Goal: Task Accomplishment & Management: Manage account settings

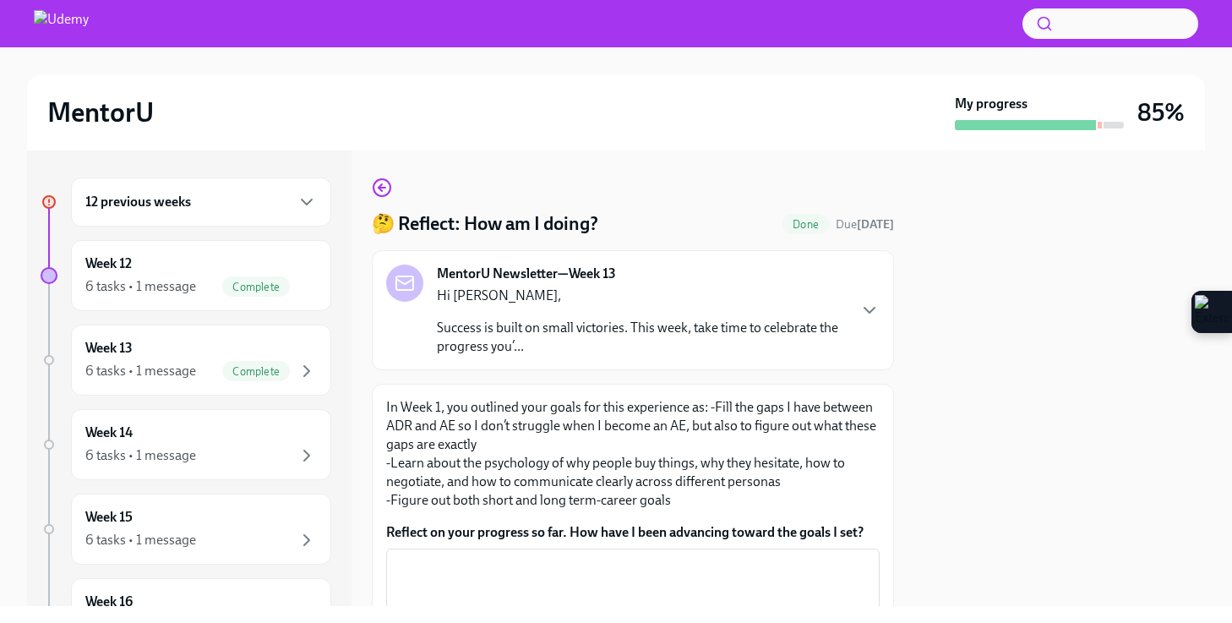
scroll to position [150, 0]
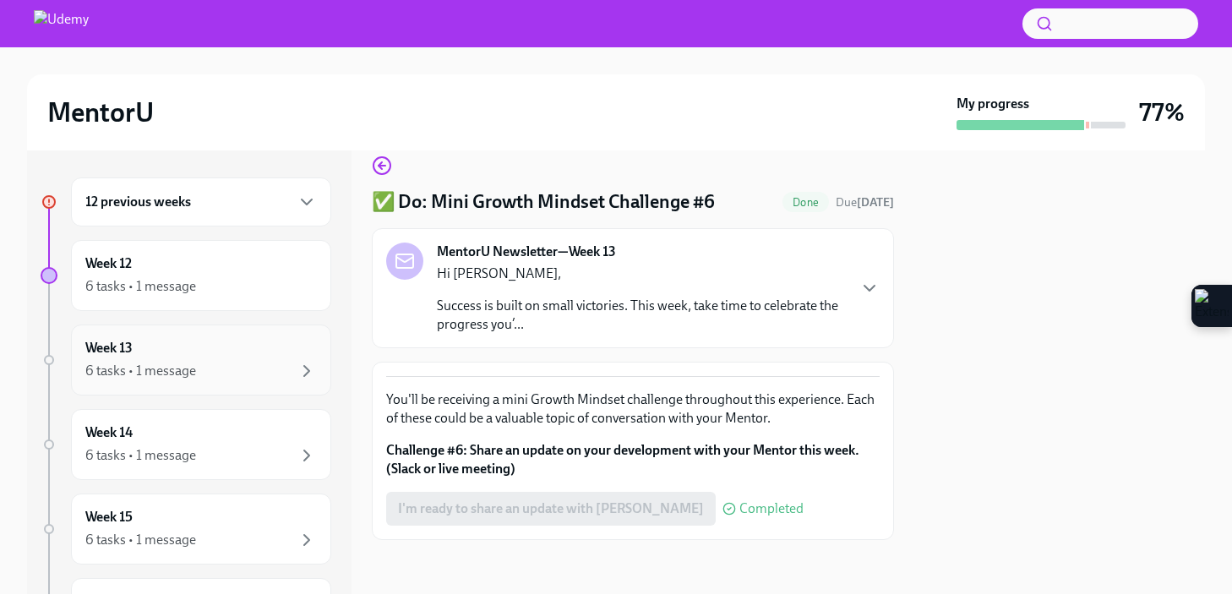
scroll to position [5, 0]
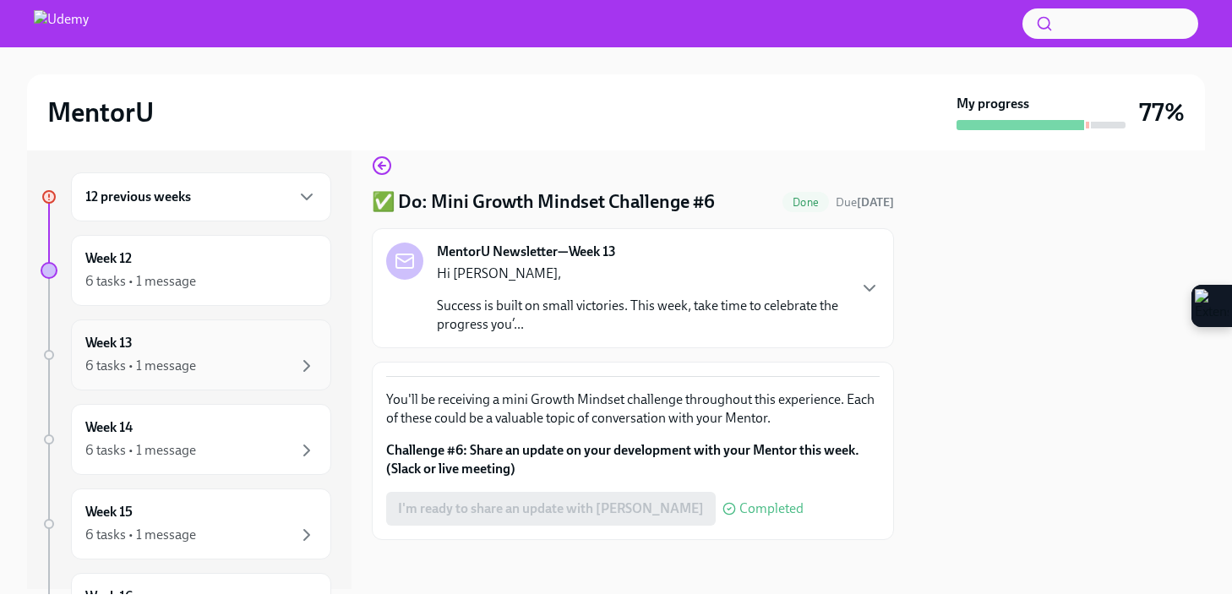
click at [226, 360] on div "6 tasks • 1 message" at bounding box center [201, 366] width 232 height 20
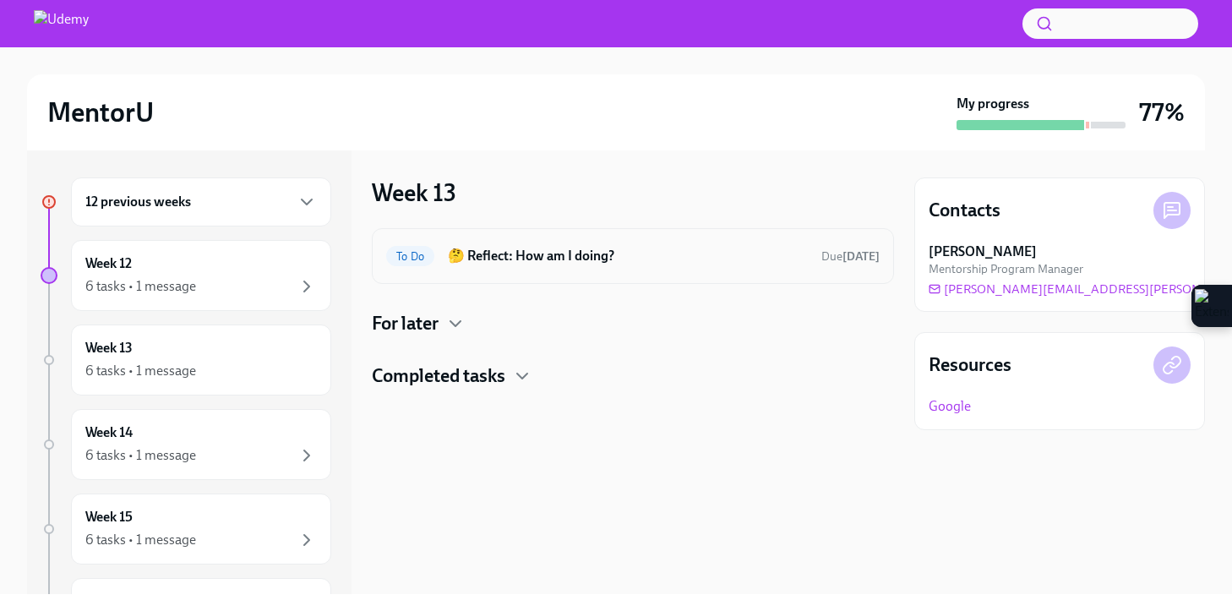
click at [516, 259] on h6 "🤔 Reflect: How am I doing?" at bounding box center [628, 256] width 360 height 19
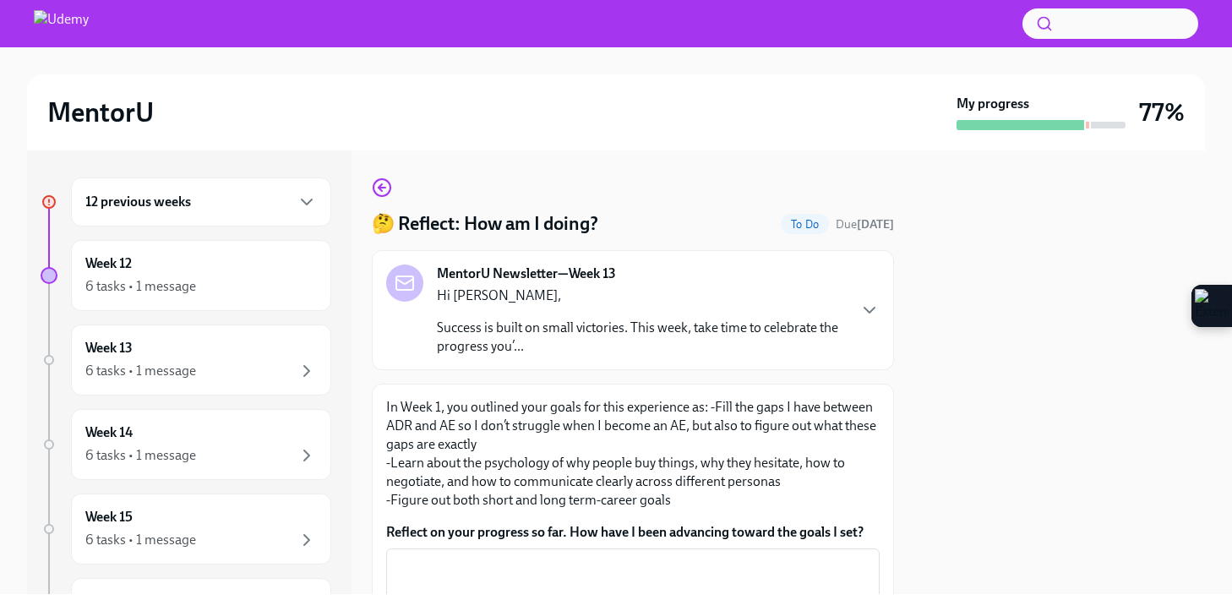
scroll to position [161, 0]
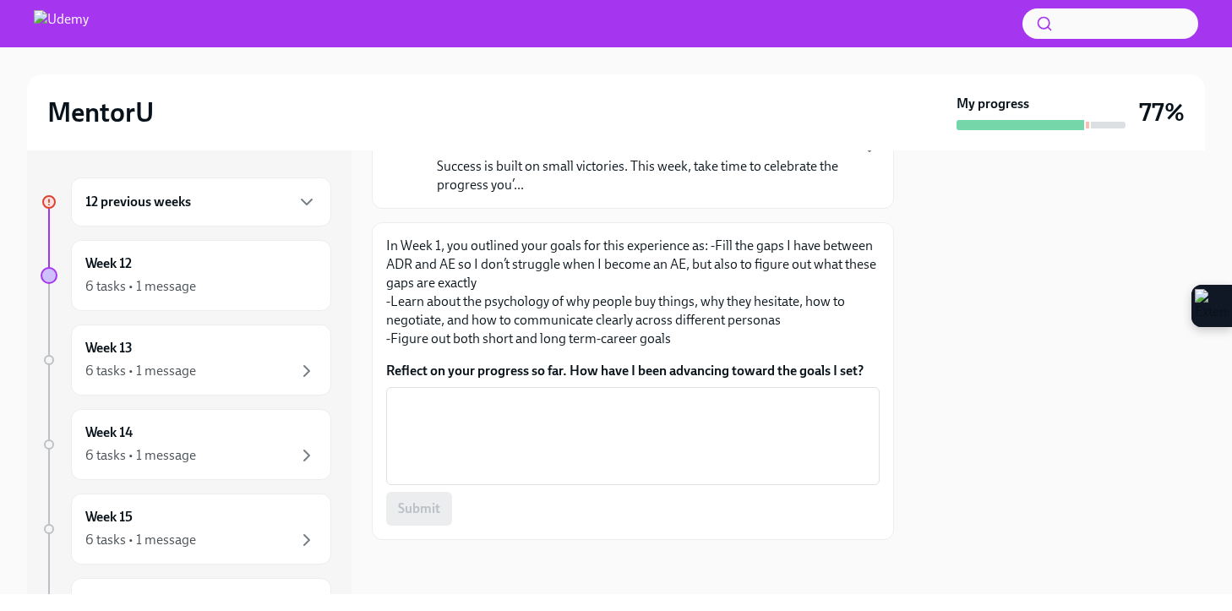
click at [485, 417] on textarea "Reflect on your progress so far. How have I been advancing toward the goals I s…" at bounding box center [632, 436] width 473 height 81
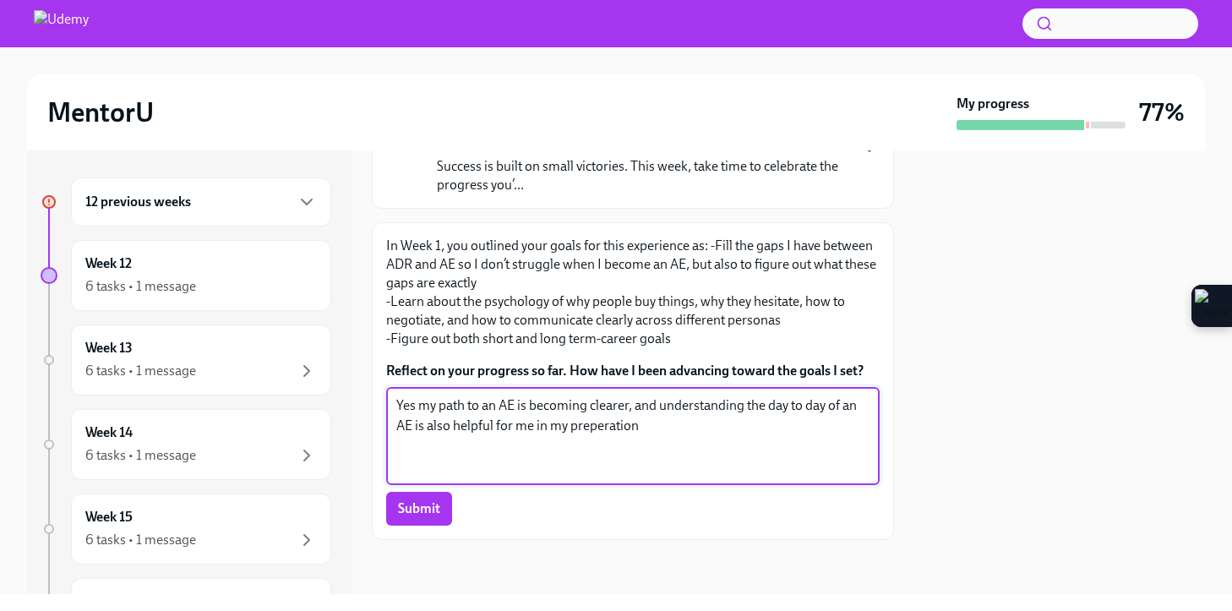
drag, startPoint x: 612, startPoint y: 425, endPoint x: 736, endPoint y: 441, distance: 125.3
click at [736, 441] on textarea "Yes my path to an AE is becoming clearer, and understanding the day to day of a…" at bounding box center [632, 436] width 473 height 81
type textarea "Yes my path to an AE is becoming clearer, and understanding the day to day of a…"
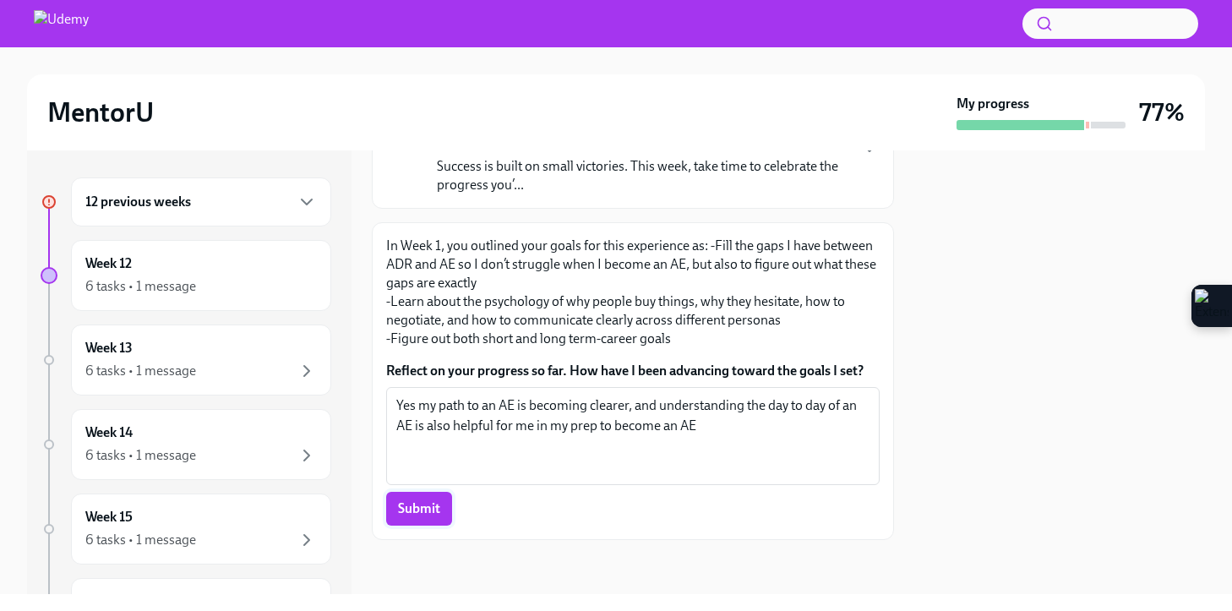
click at [428, 500] on span "Submit" at bounding box center [419, 508] width 42 height 17
click at [437, 510] on span "Submit" at bounding box center [419, 508] width 42 height 17
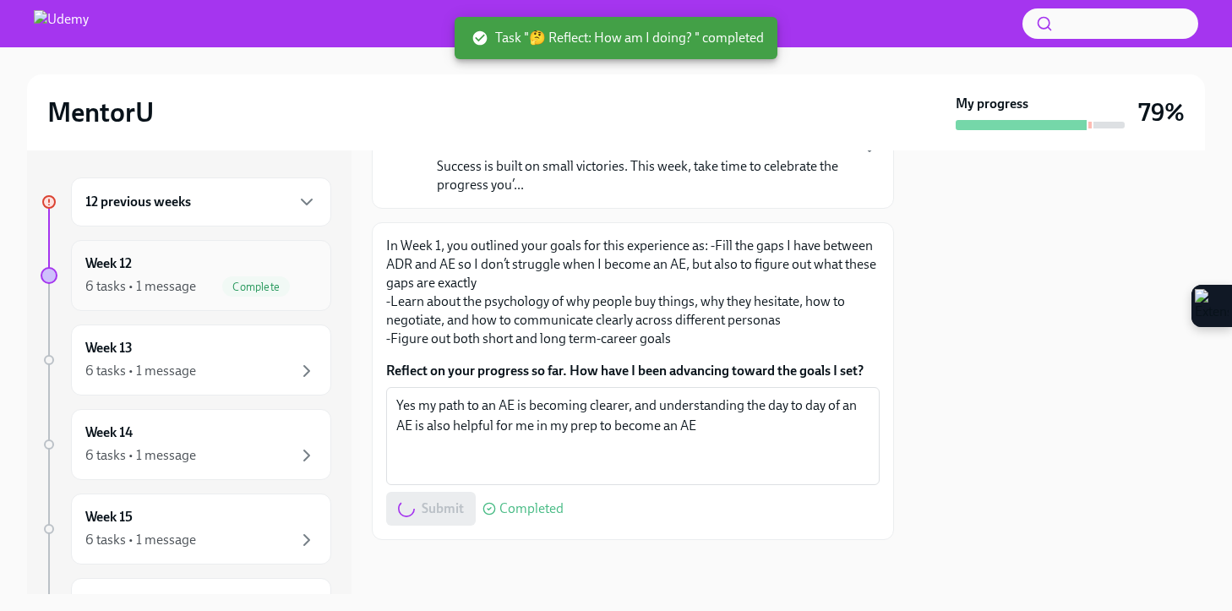
click at [198, 283] on div "6 tasks • 1 message Complete" at bounding box center [201, 286] width 232 height 20
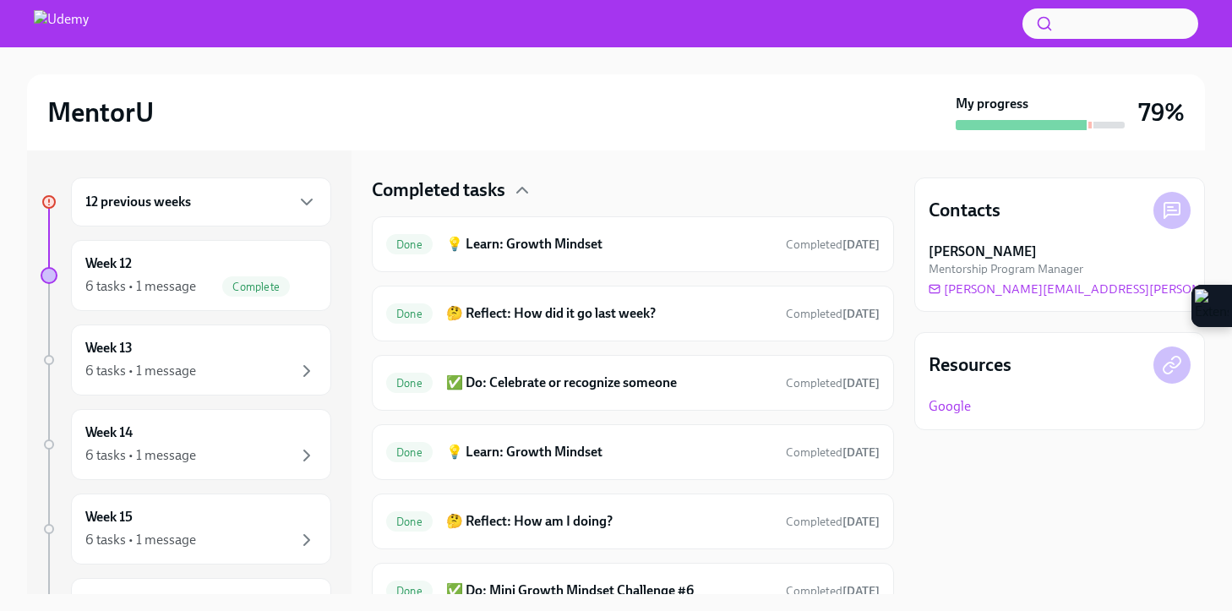
scroll to position [636, 0]
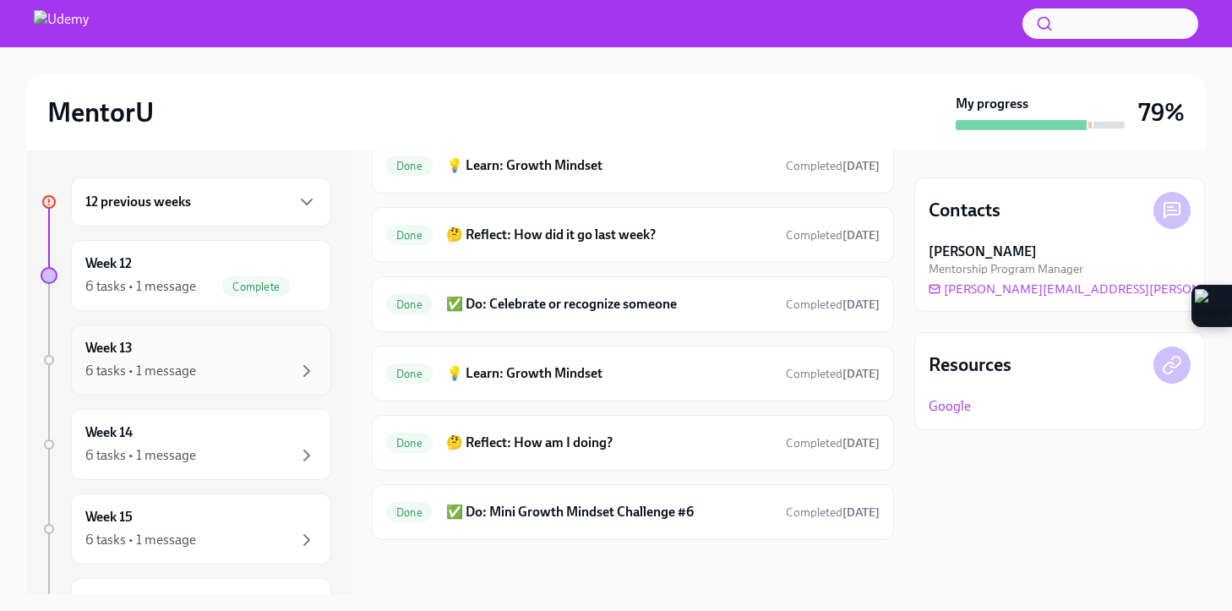
click at [171, 342] on div "Week 13 6 tasks • 1 message" at bounding box center [201, 360] width 232 height 42
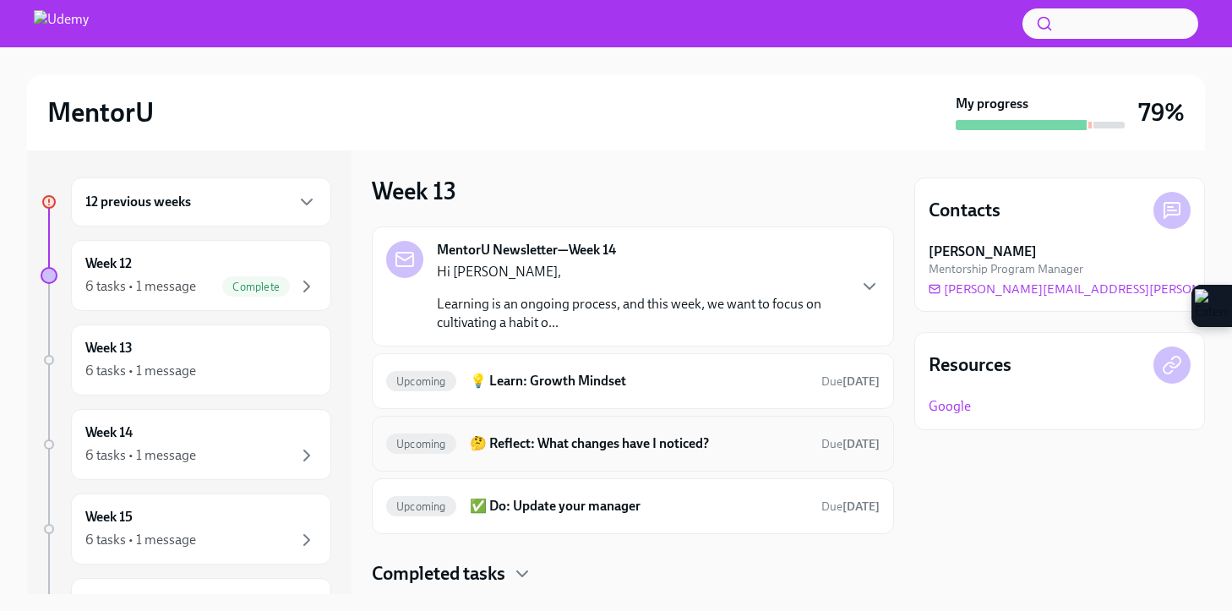
scroll to position [3, 0]
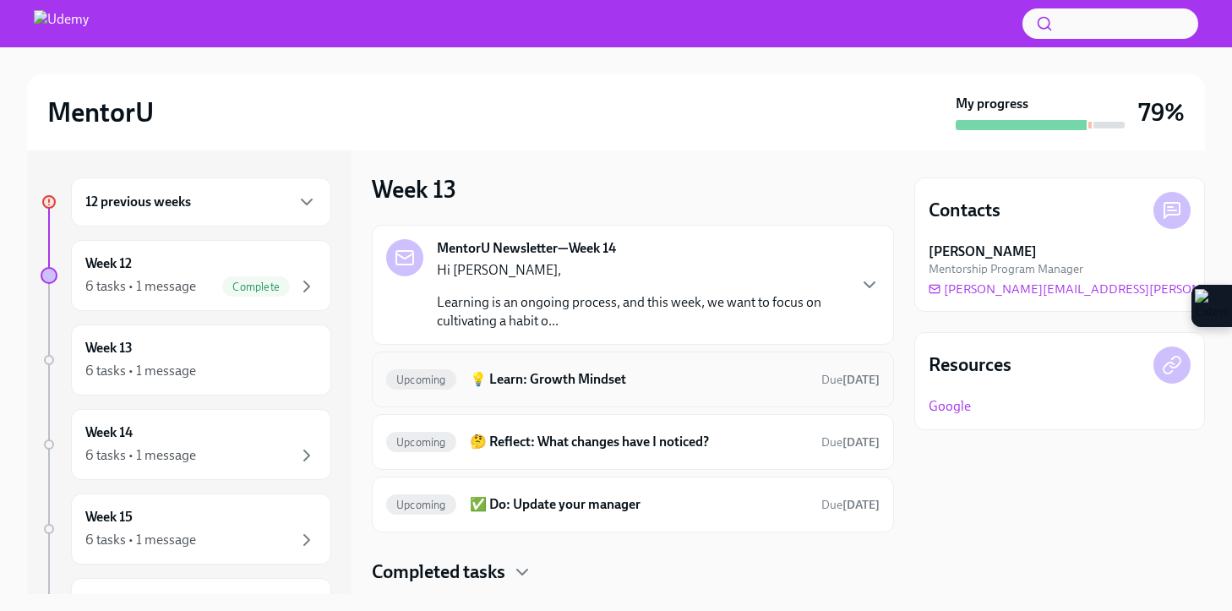
click at [530, 378] on h6 "💡 Learn: Growth Mindset" at bounding box center [639, 379] width 338 height 19
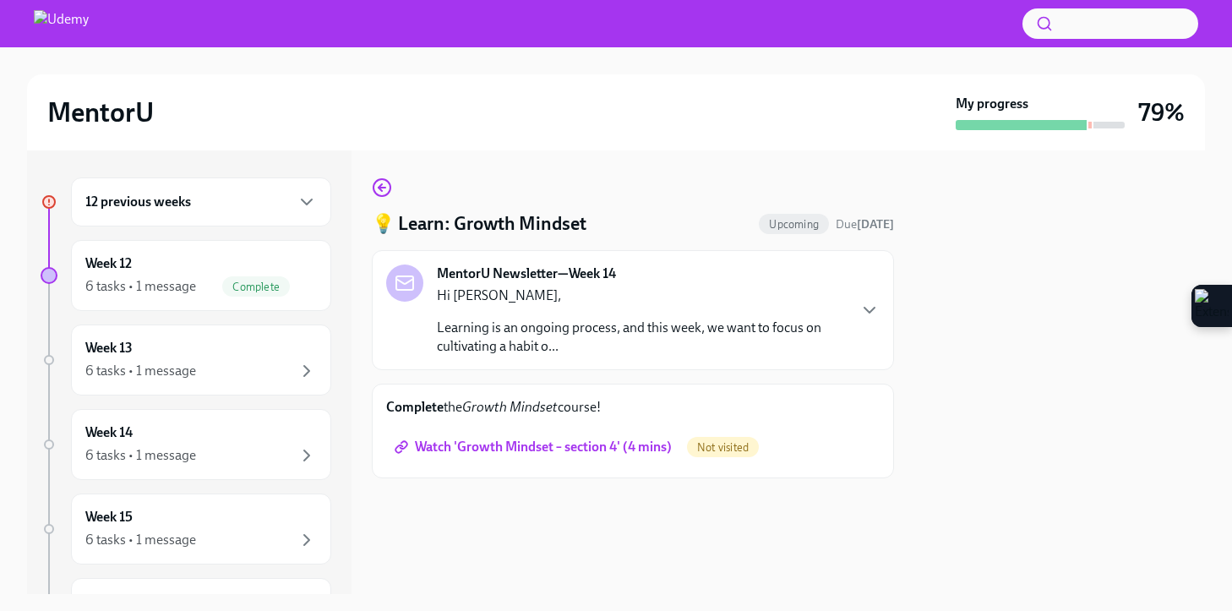
click at [510, 448] on span "Watch 'Growth Mindset – section 4' (4 mins)" at bounding box center [535, 447] width 274 height 17
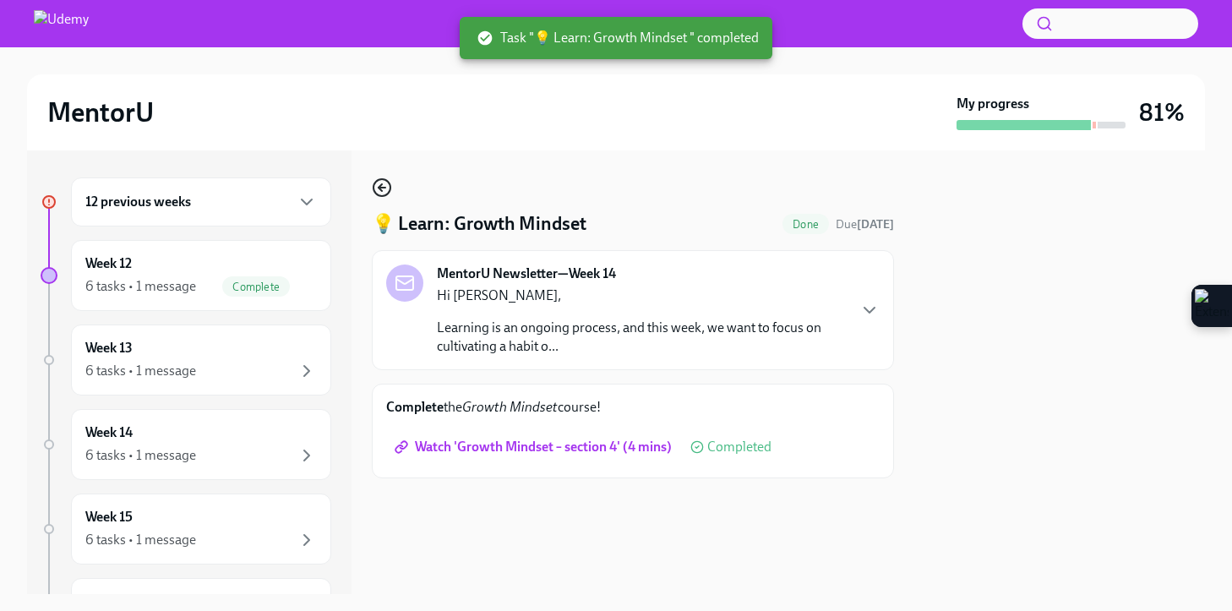
click at [379, 183] on icon "button" at bounding box center [382, 187] width 20 height 20
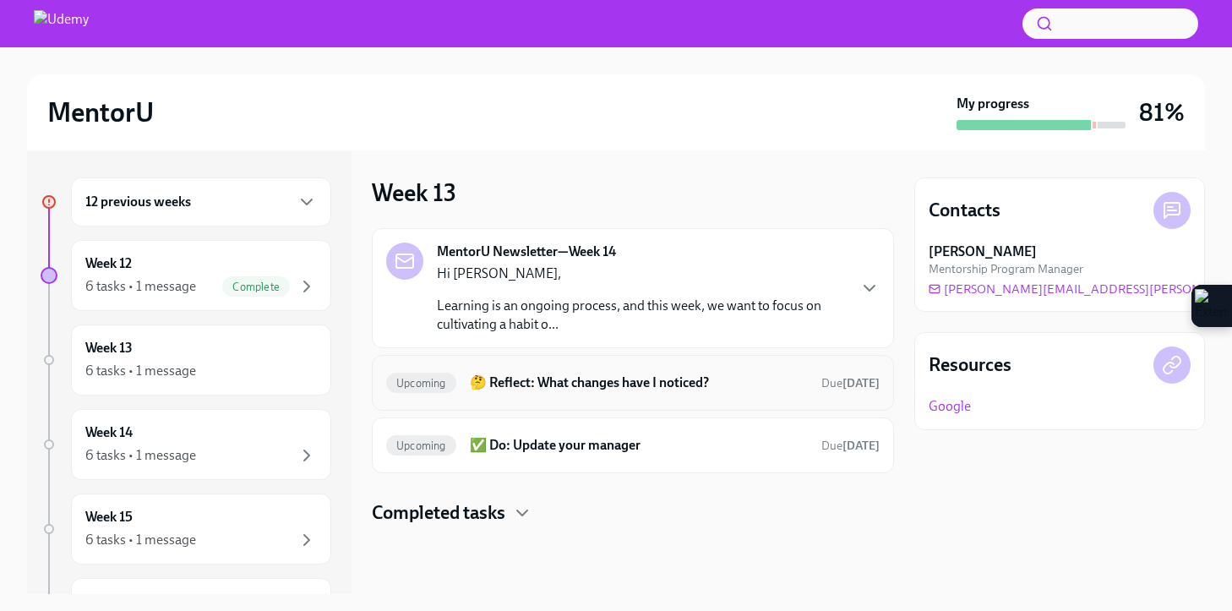
click at [568, 380] on h6 "🤔 Reflect: What changes have I noticed?" at bounding box center [639, 383] width 338 height 19
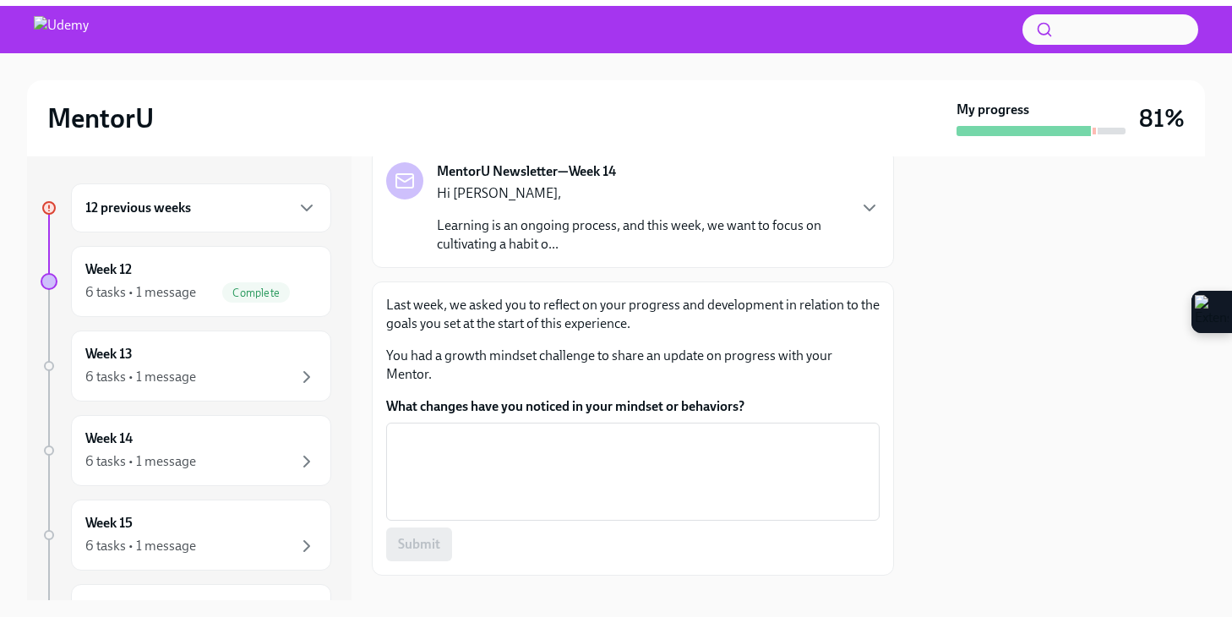
scroll to position [110, 0]
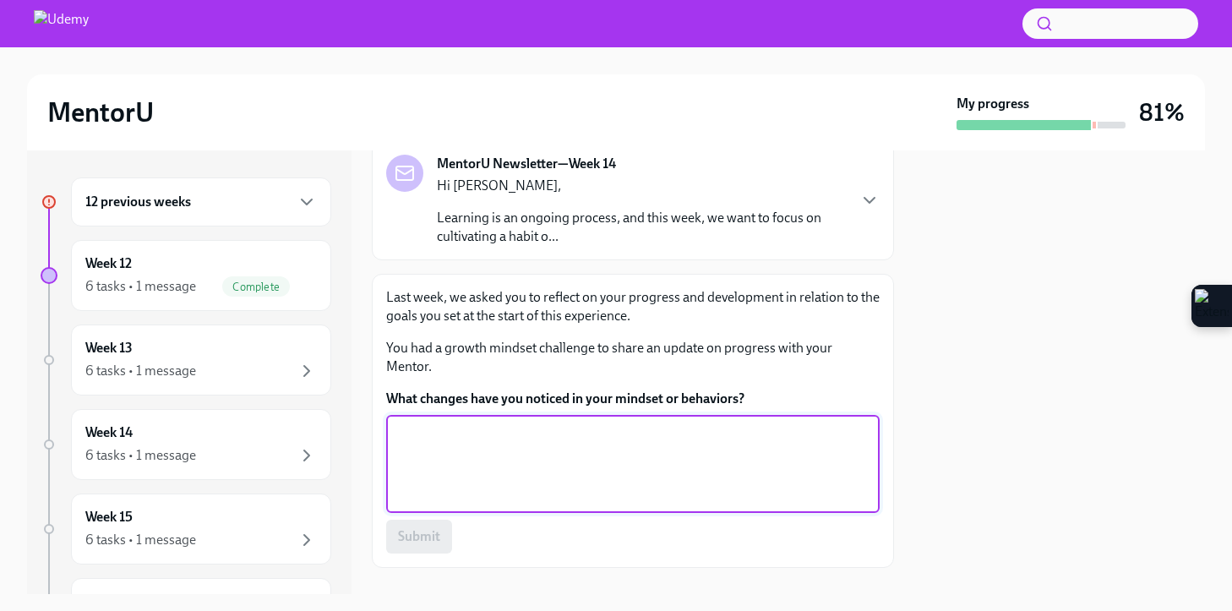
click at [543, 456] on textarea "What changes have you noticed in your mindset or behaviors?" at bounding box center [632, 463] width 473 height 81
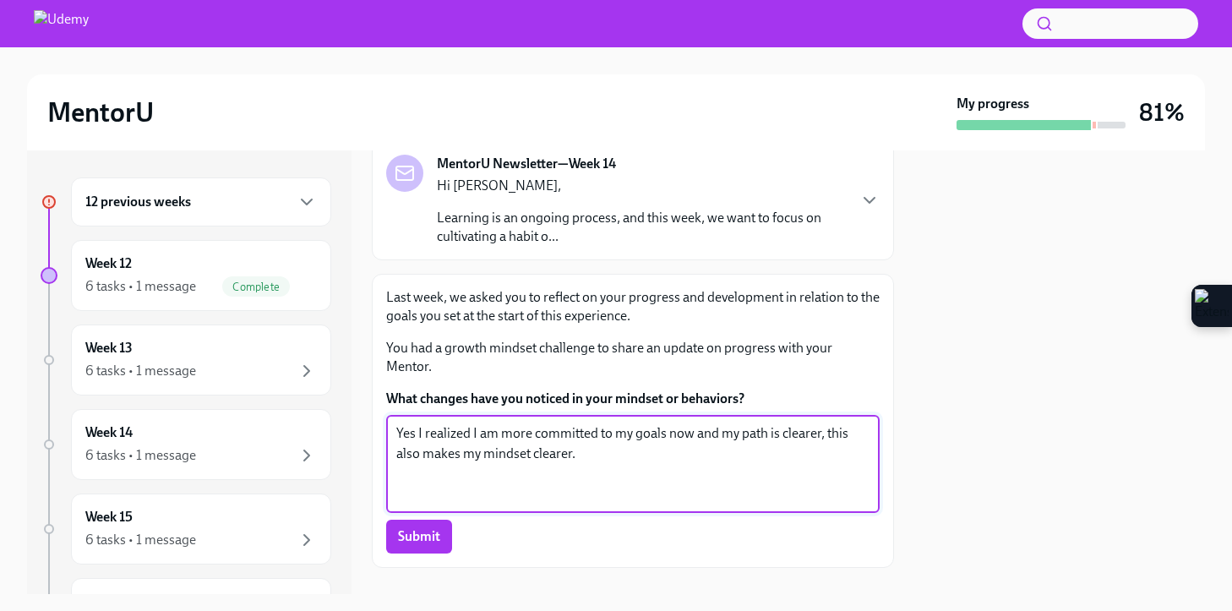
type textarea "Yes I realized I am more committed to my goals now and my path is clearer, this…"
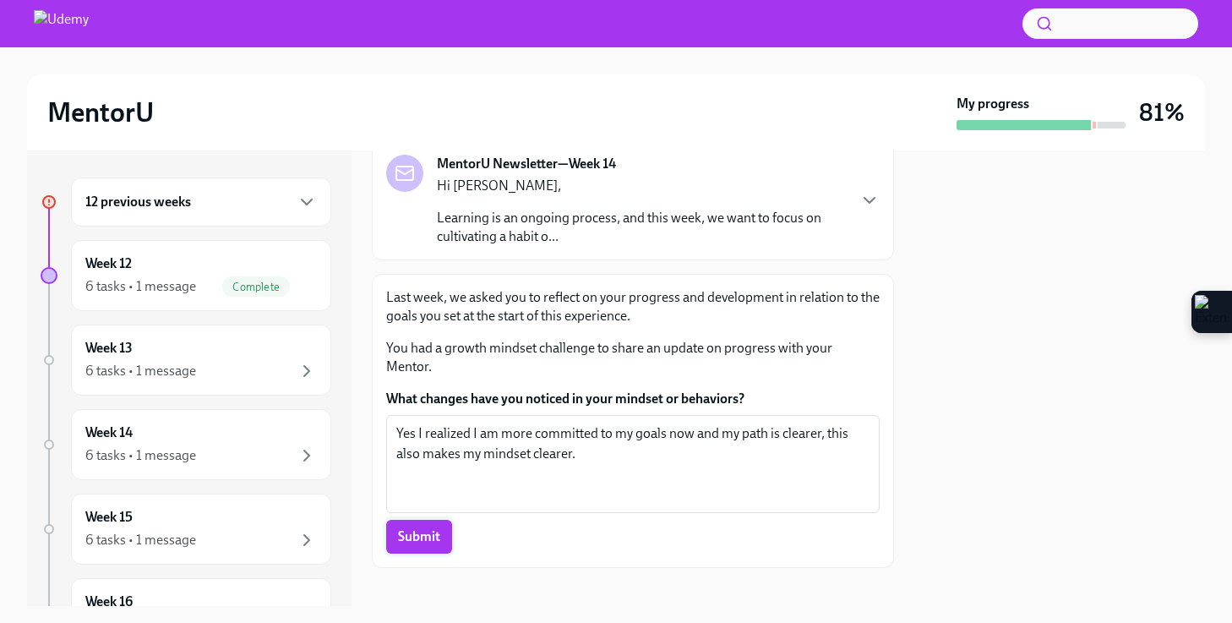
click at [444, 550] on button "Submit" at bounding box center [419, 537] width 66 height 34
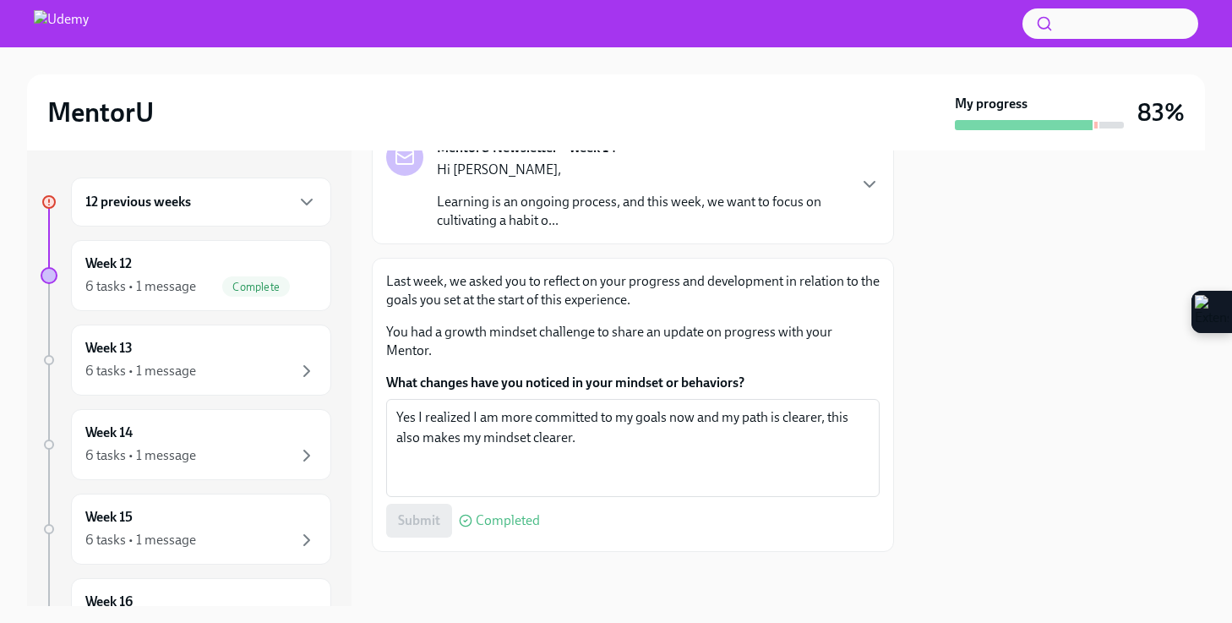
scroll to position [0, 0]
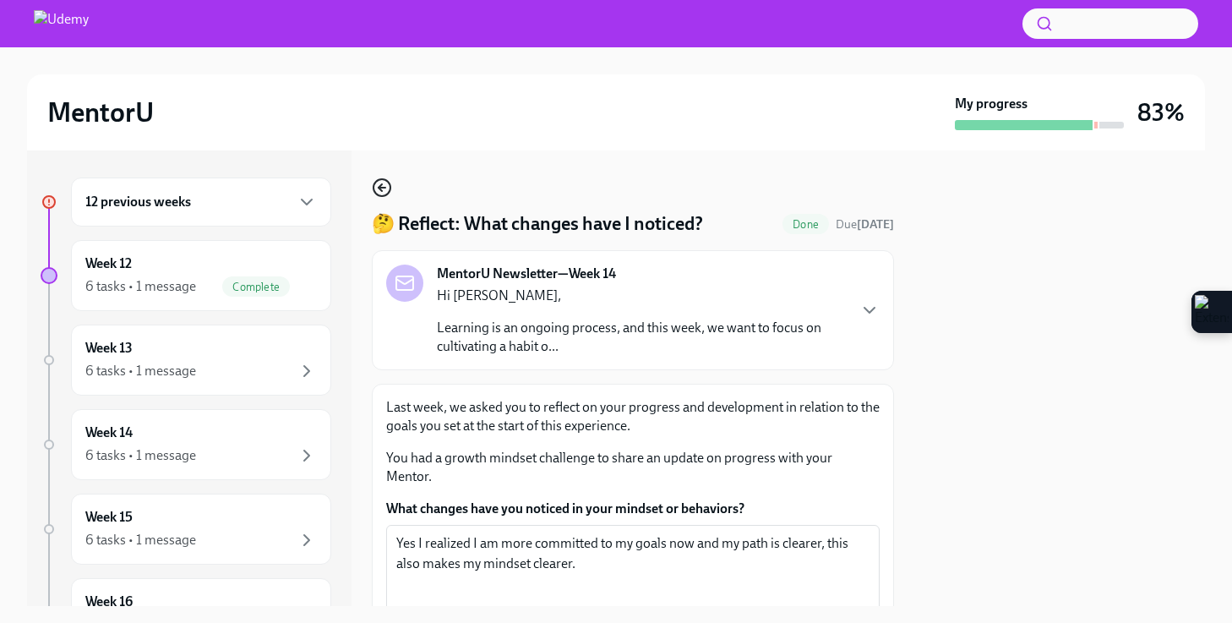
click at [381, 188] on icon "button" at bounding box center [382, 187] width 20 height 20
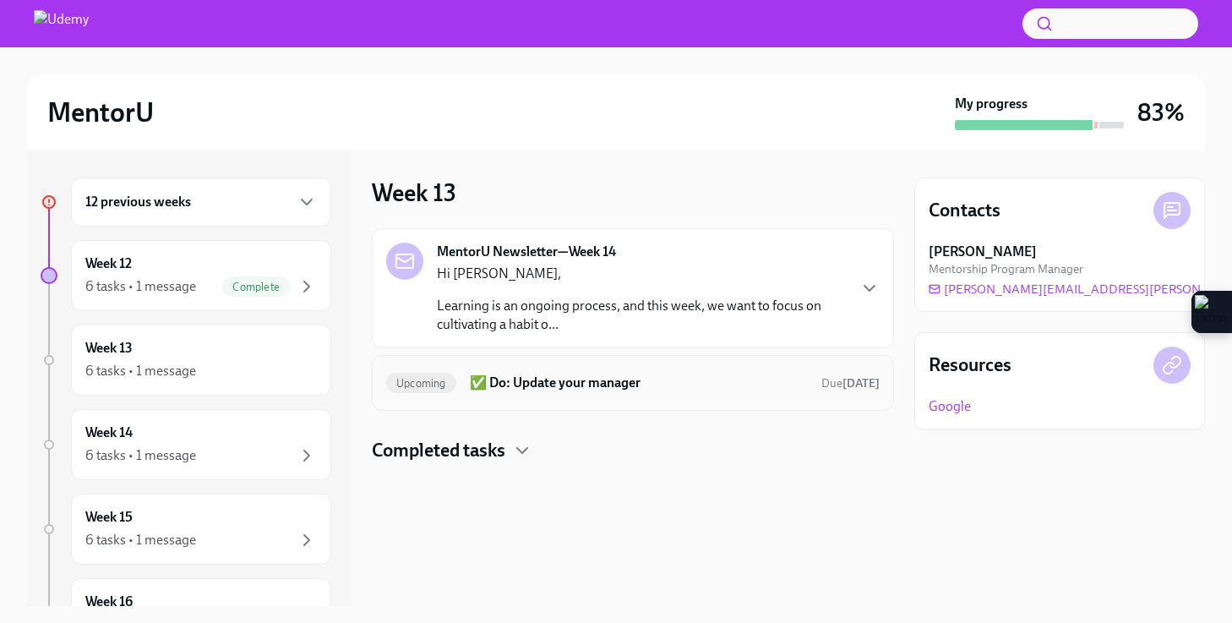
click at [560, 371] on div "Upcoming ✅ Do: Update your manager Due [DATE]" at bounding box center [633, 382] width 494 height 27
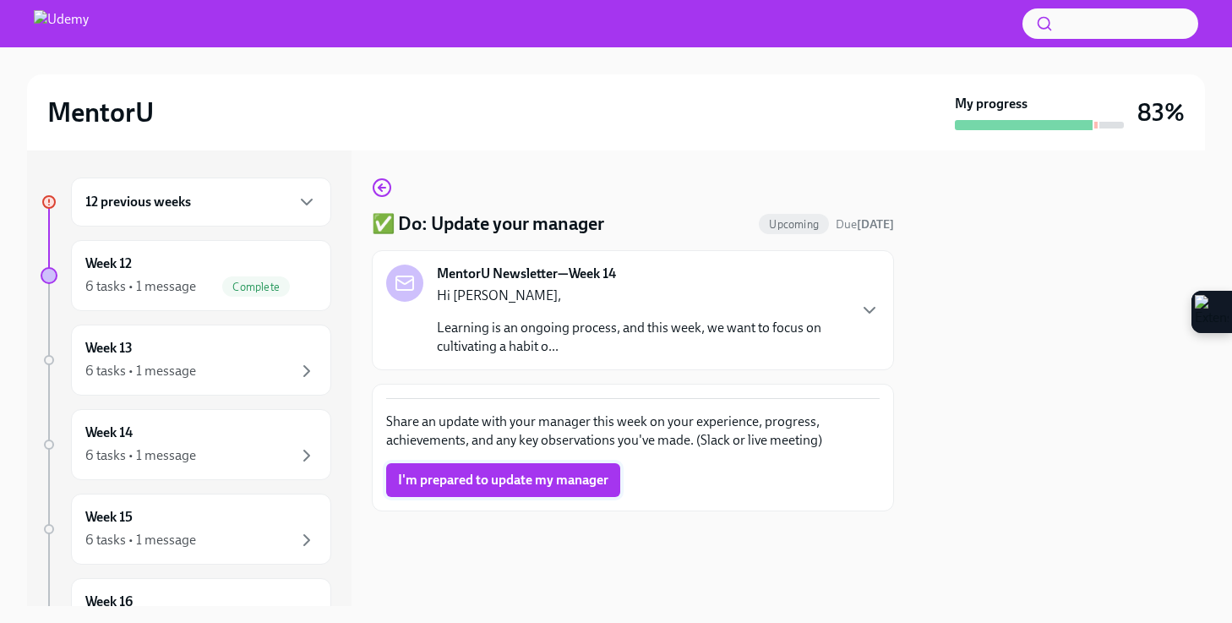
click at [530, 480] on span "I'm prepared to update my manager" at bounding box center [503, 480] width 210 height 17
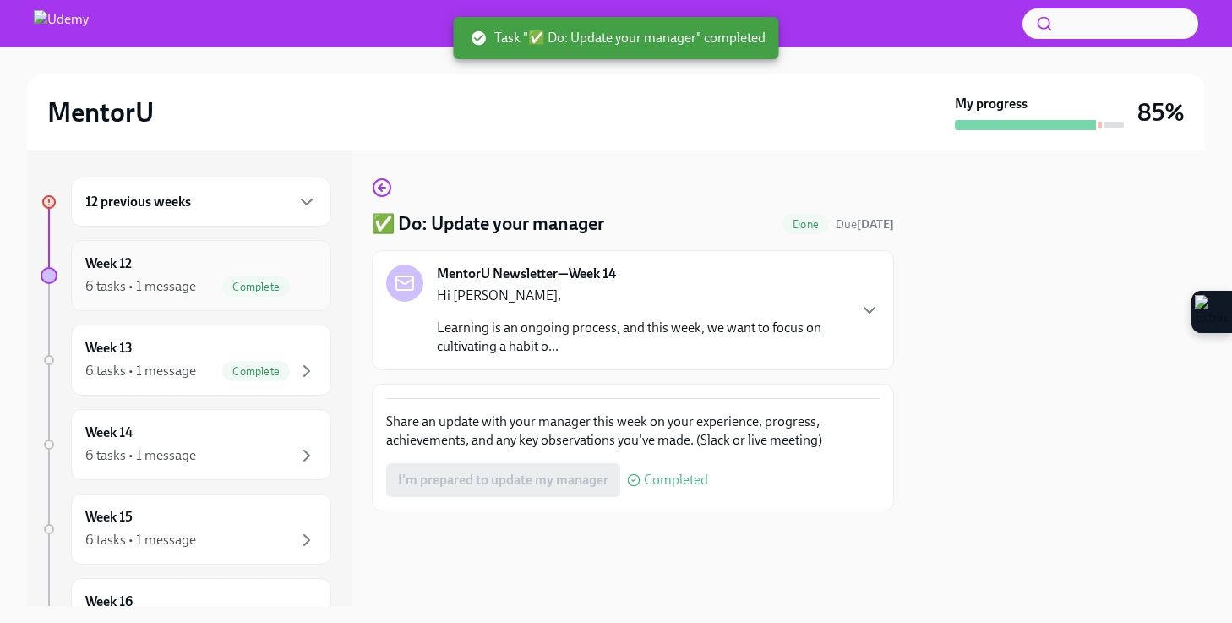
click at [243, 292] on div "Complete" at bounding box center [256, 286] width 68 height 20
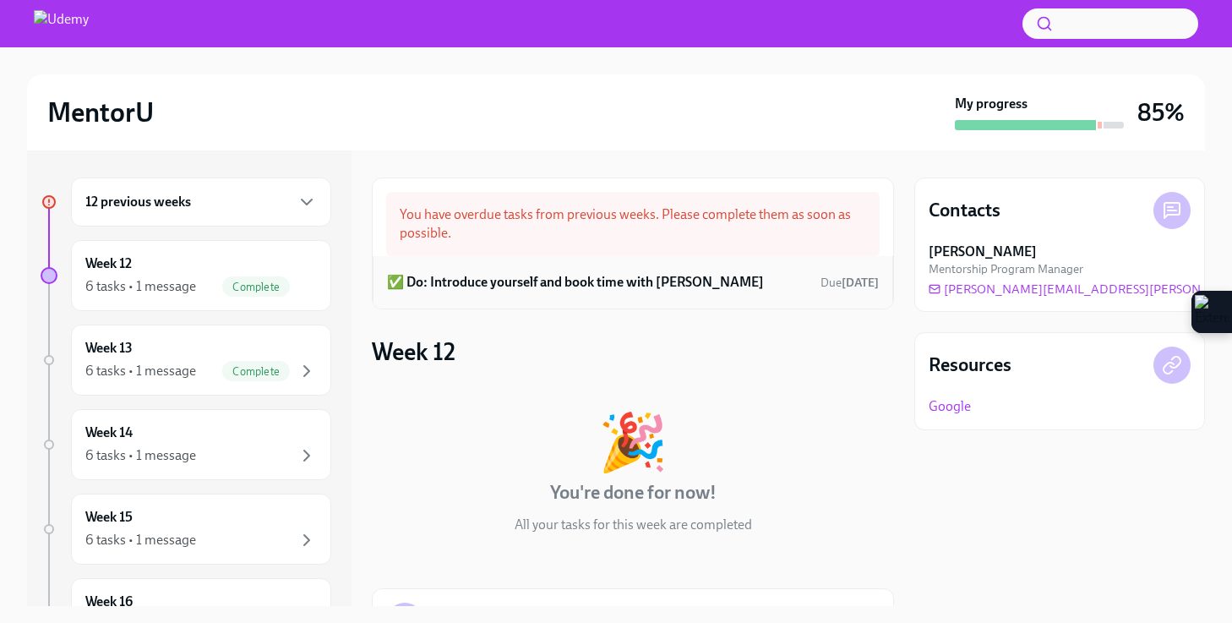
click at [551, 285] on h6 "✅ Do: Introduce yourself and book time with [PERSON_NAME]" at bounding box center [575, 282] width 377 height 19
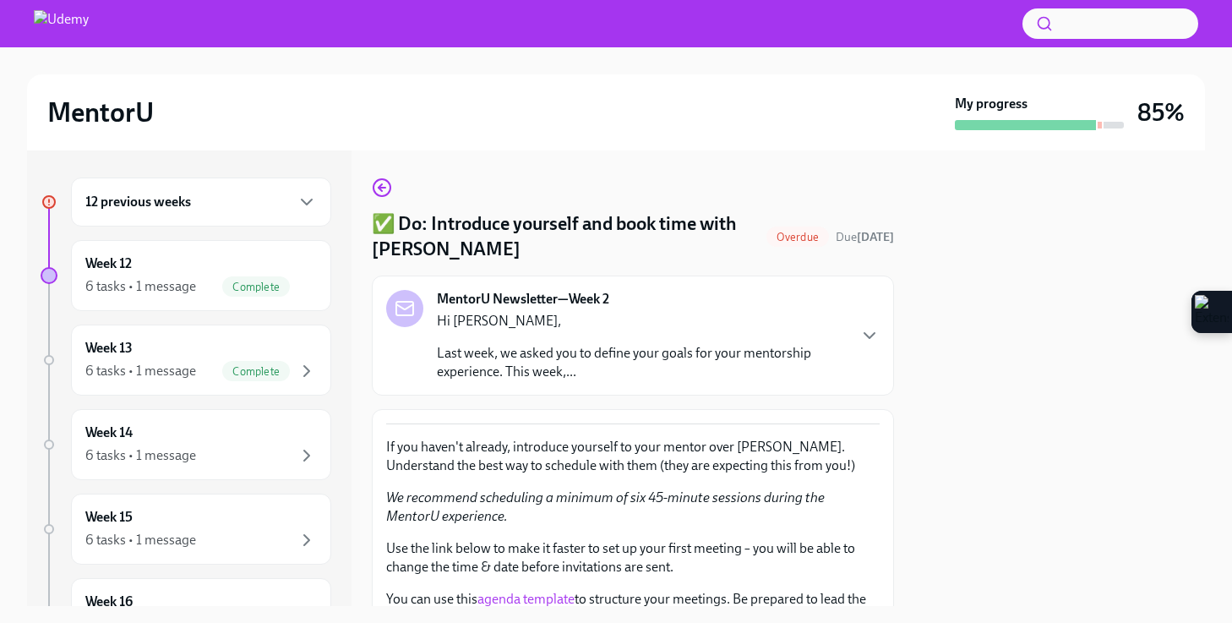
click at [778, 237] on span "Overdue" at bounding box center [798, 237] width 63 height 13
click at [250, 347] on div "Week 13 6 tasks • 1 message Complete" at bounding box center [201, 360] width 232 height 42
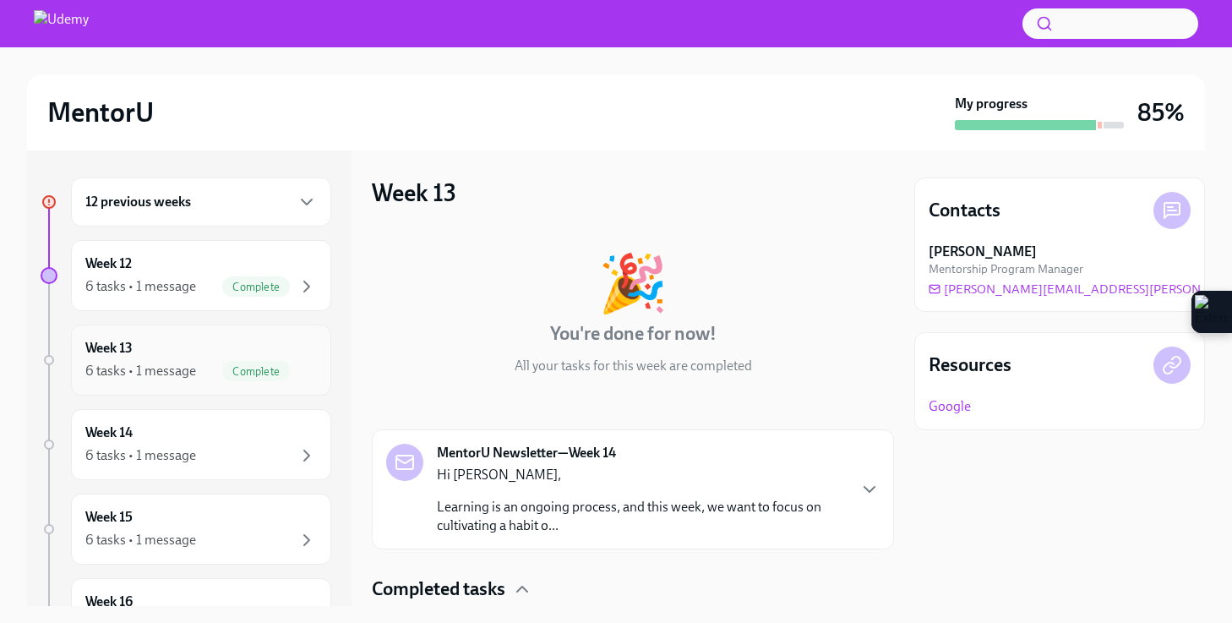
click at [230, 350] on div "Week 13 6 tasks • 1 message Complete" at bounding box center [201, 360] width 232 height 42
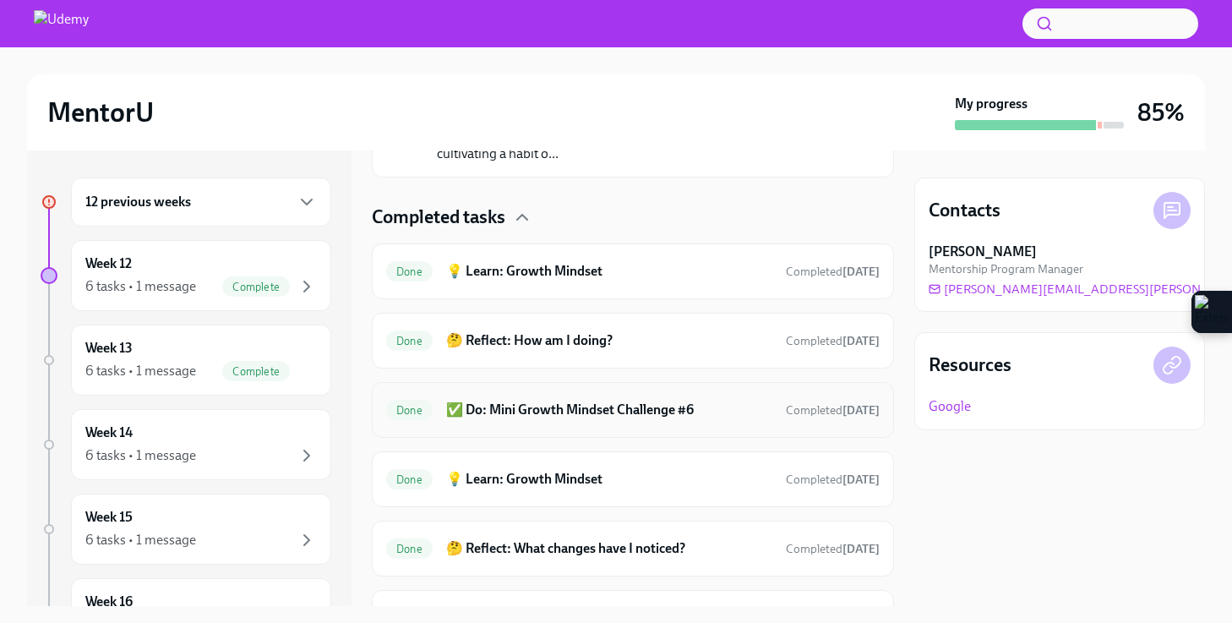
scroll to position [466, 0]
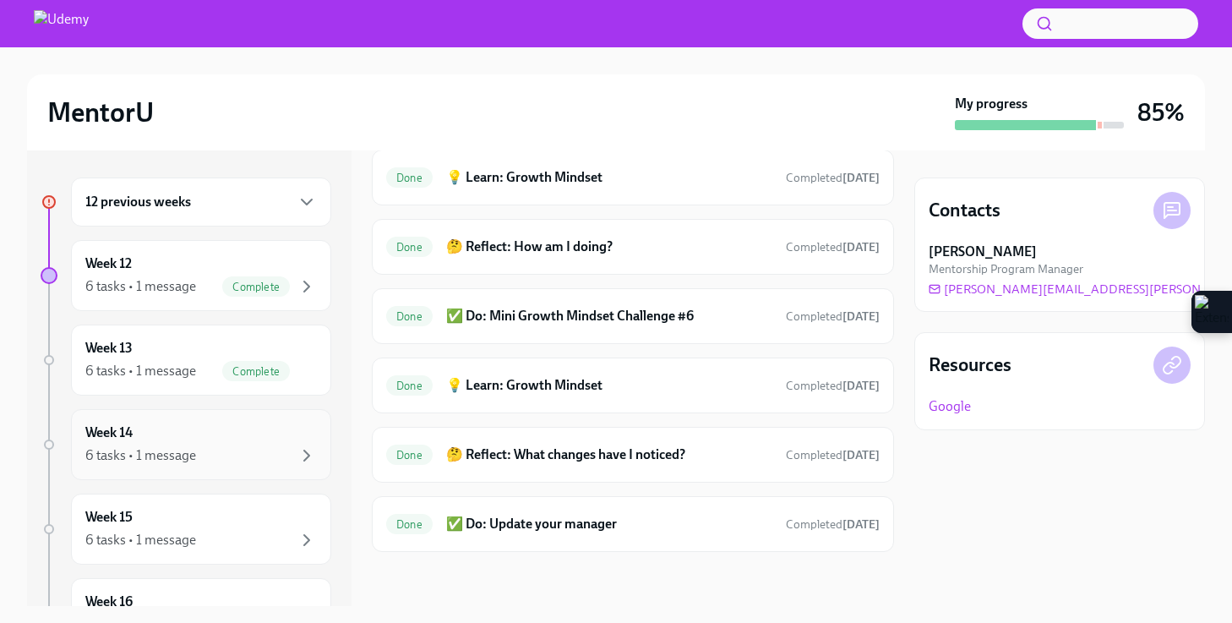
click at [150, 428] on div "Week 14 6 tasks • 1 message" at bounding box center [201, 444] width 232 height 42
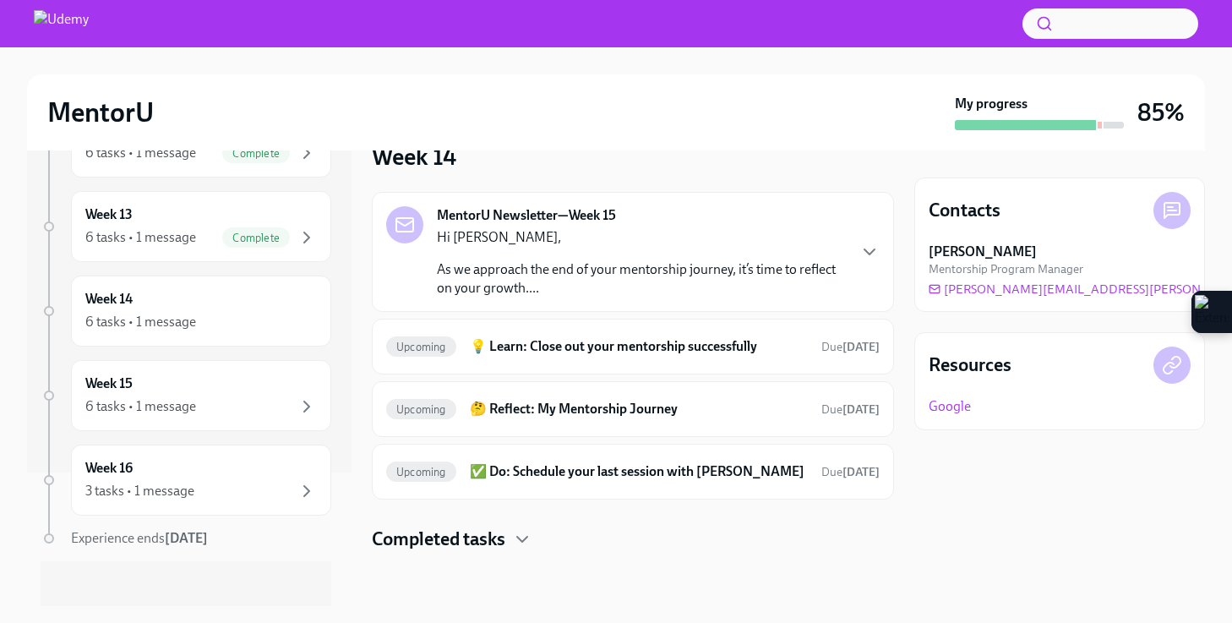
scroll to position [132, 0]
click at [182, 461] on div "Week 16 3 tasks • 1 message" at bounding box center [201, 482] width 232 height 42
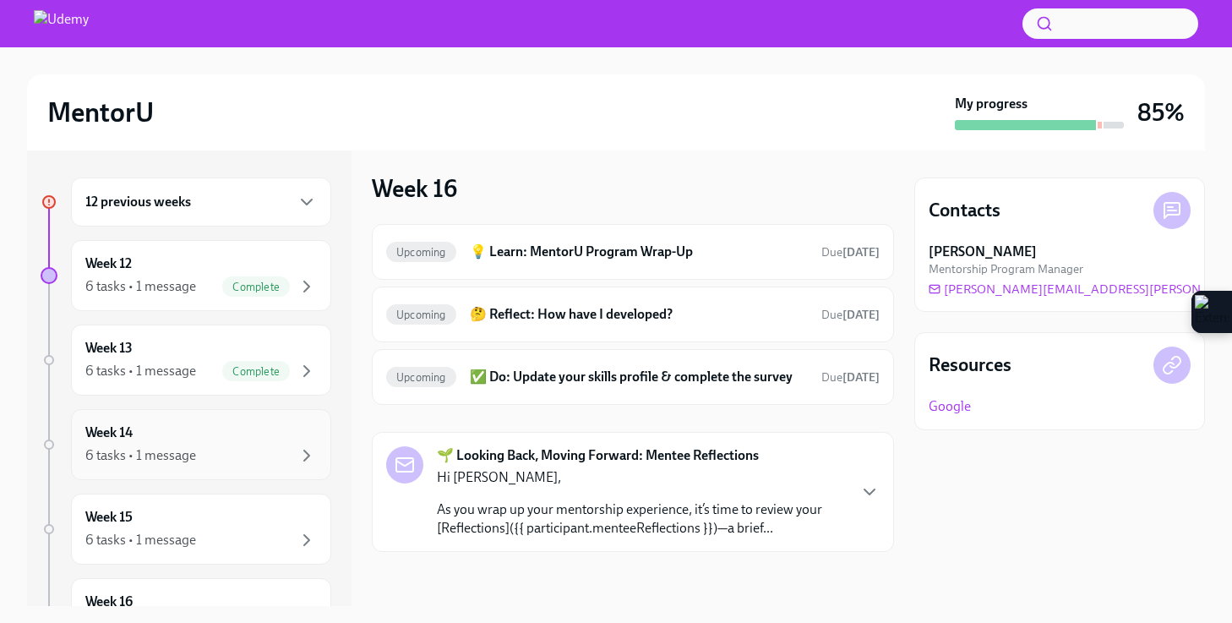
click at [156, 457] on div "6 tasks • 1 message" at bounding box center [140, 455] width 111 height 19
